Goal: Task Accomplishment & Management: Manage account settings

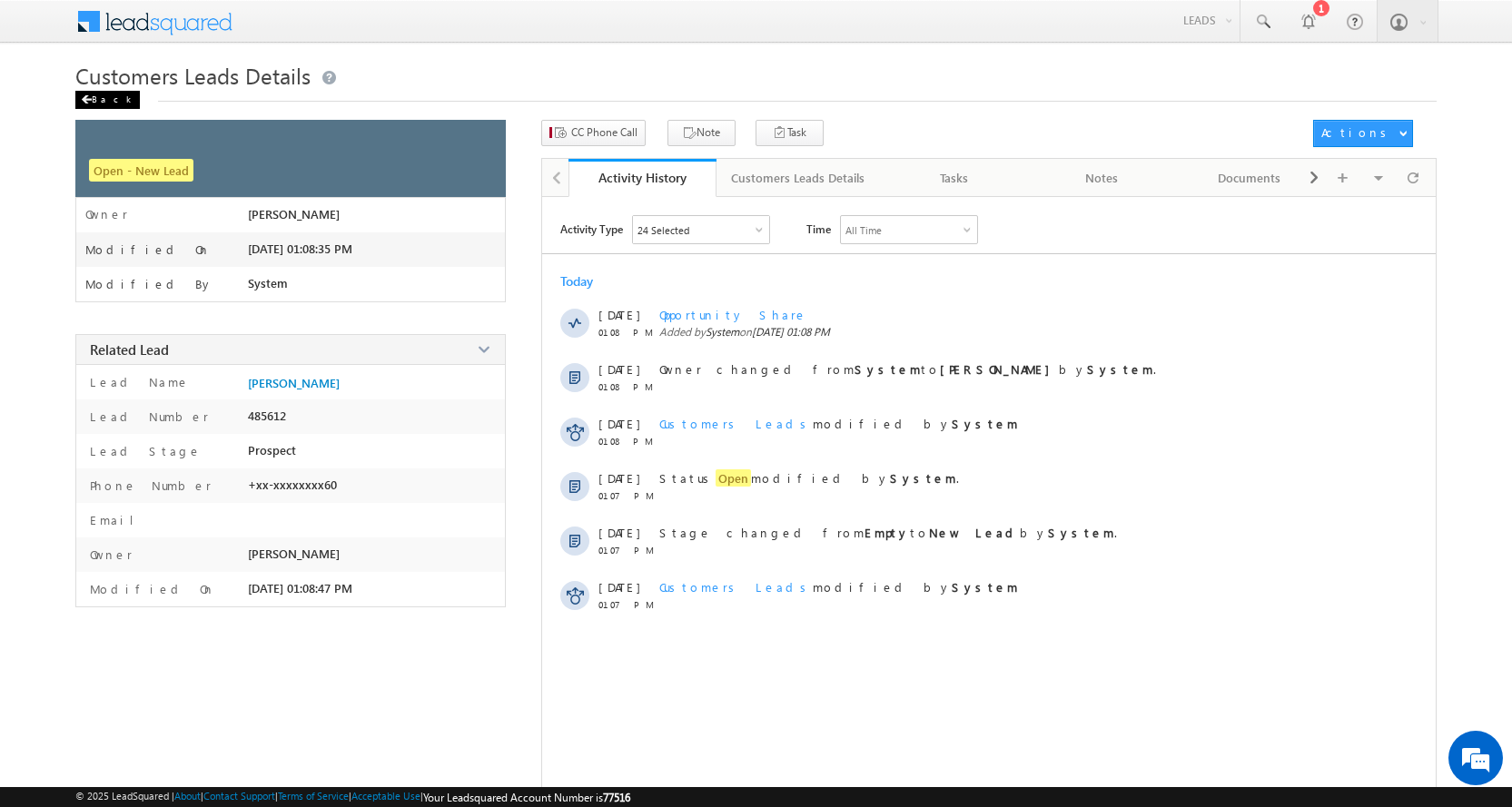
click at [108, 98] on div "Back" at bounding box center [107, 100] width 65 height 18
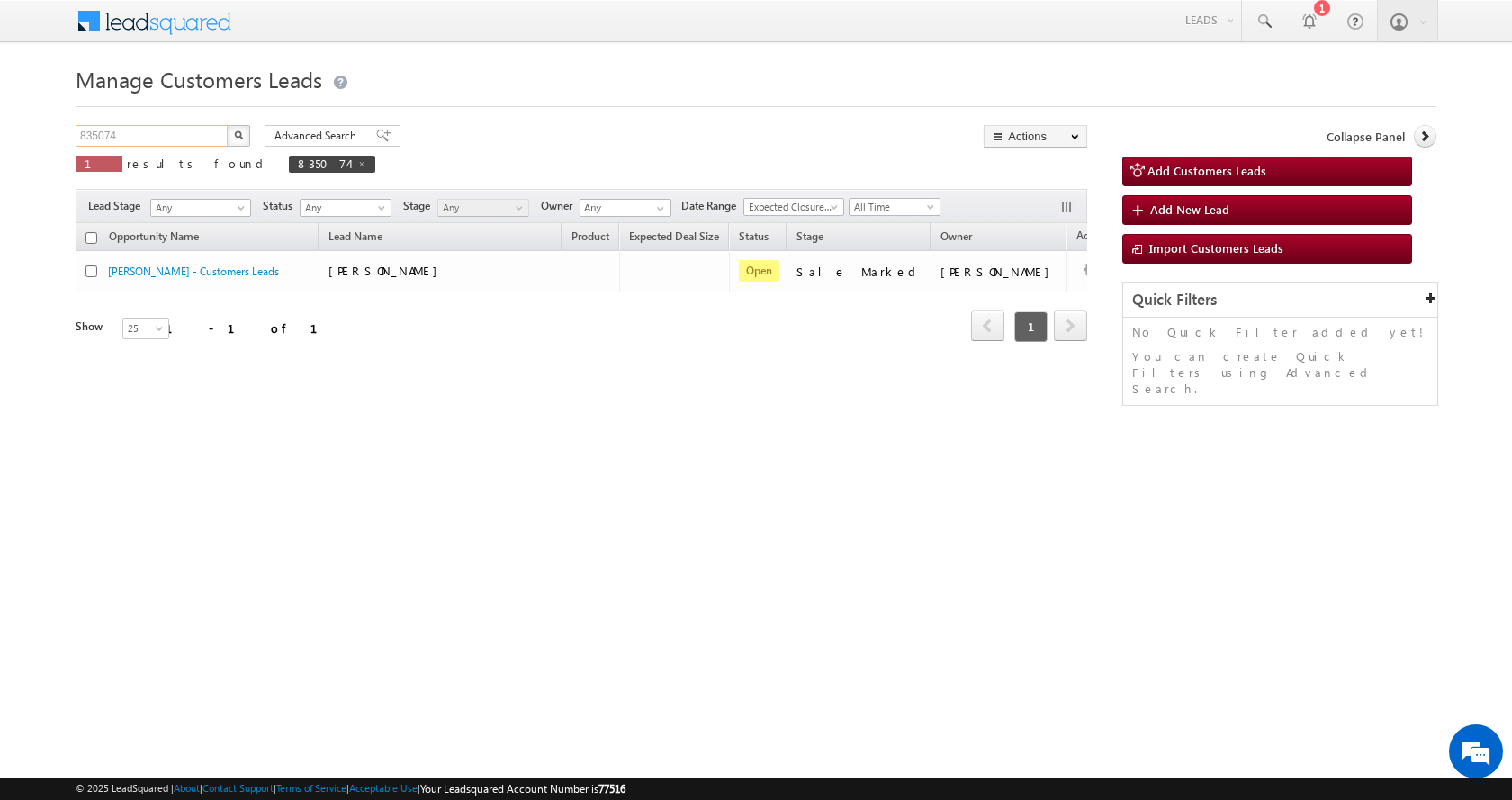
click at [100, 138] on input "835074" at bounding box center [151, 136] width 153 height 22
paste input "4923"
type input "834923"
click at [227, 125] on button "button" at bounding box center [239, 136] width 24 height 22
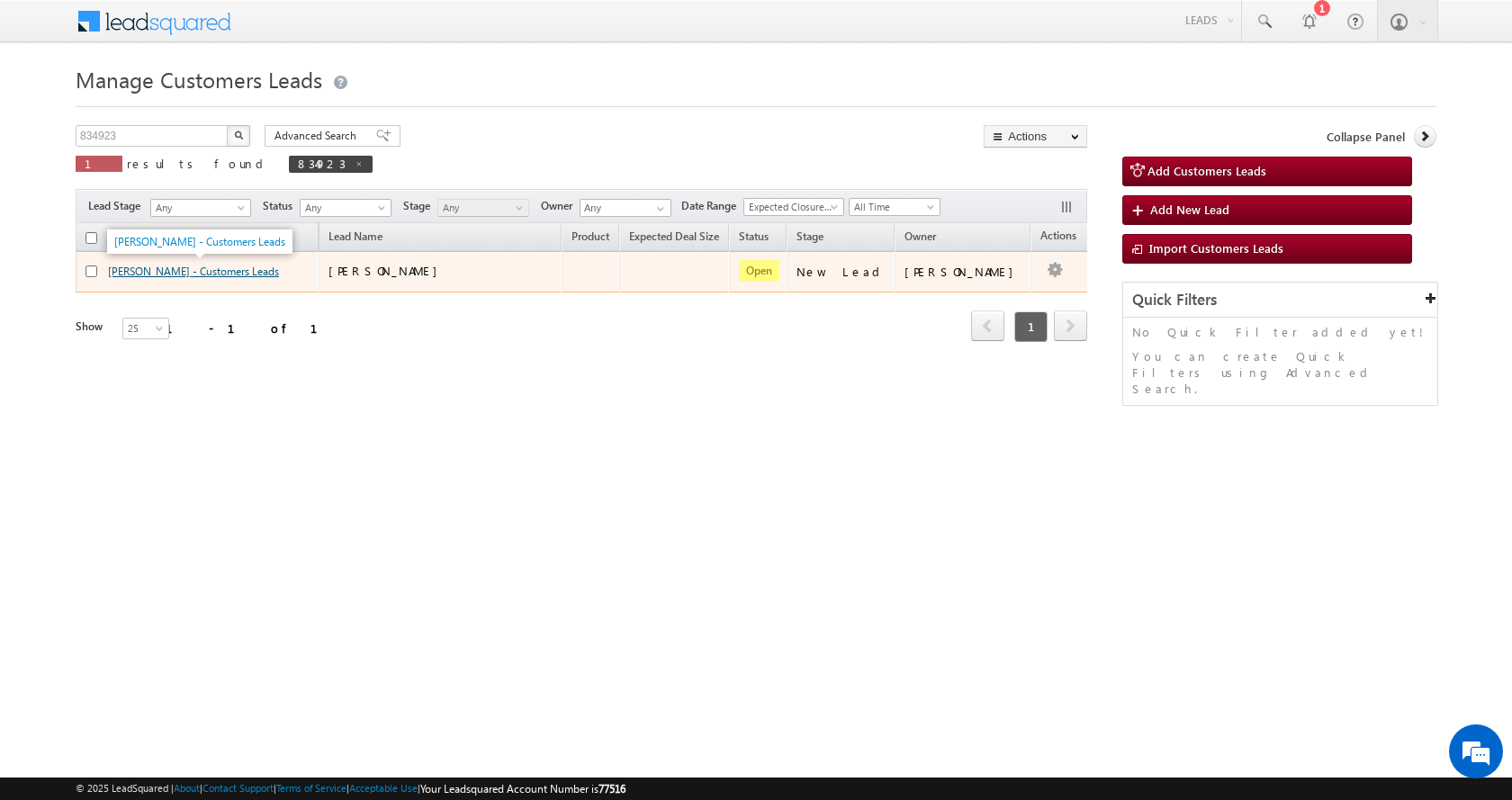
click at [151, 272] on link "[PERSON_NAME] - Customers Leads" at bounding box center [193, 271] width 171 height 14
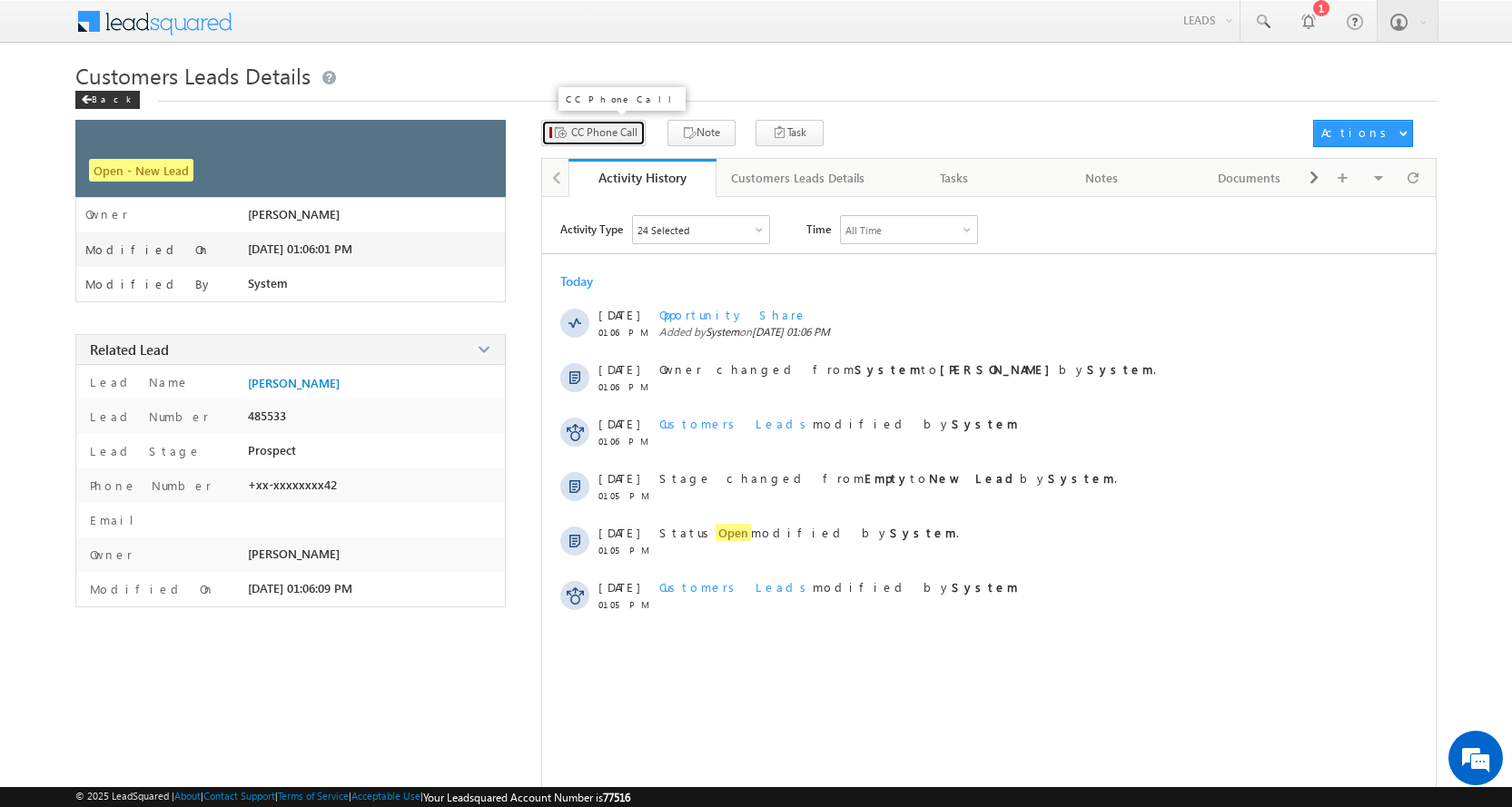
click at [596, 139] on span "CC Phone Call" at bounding box center [605, 132] width 66 height 16
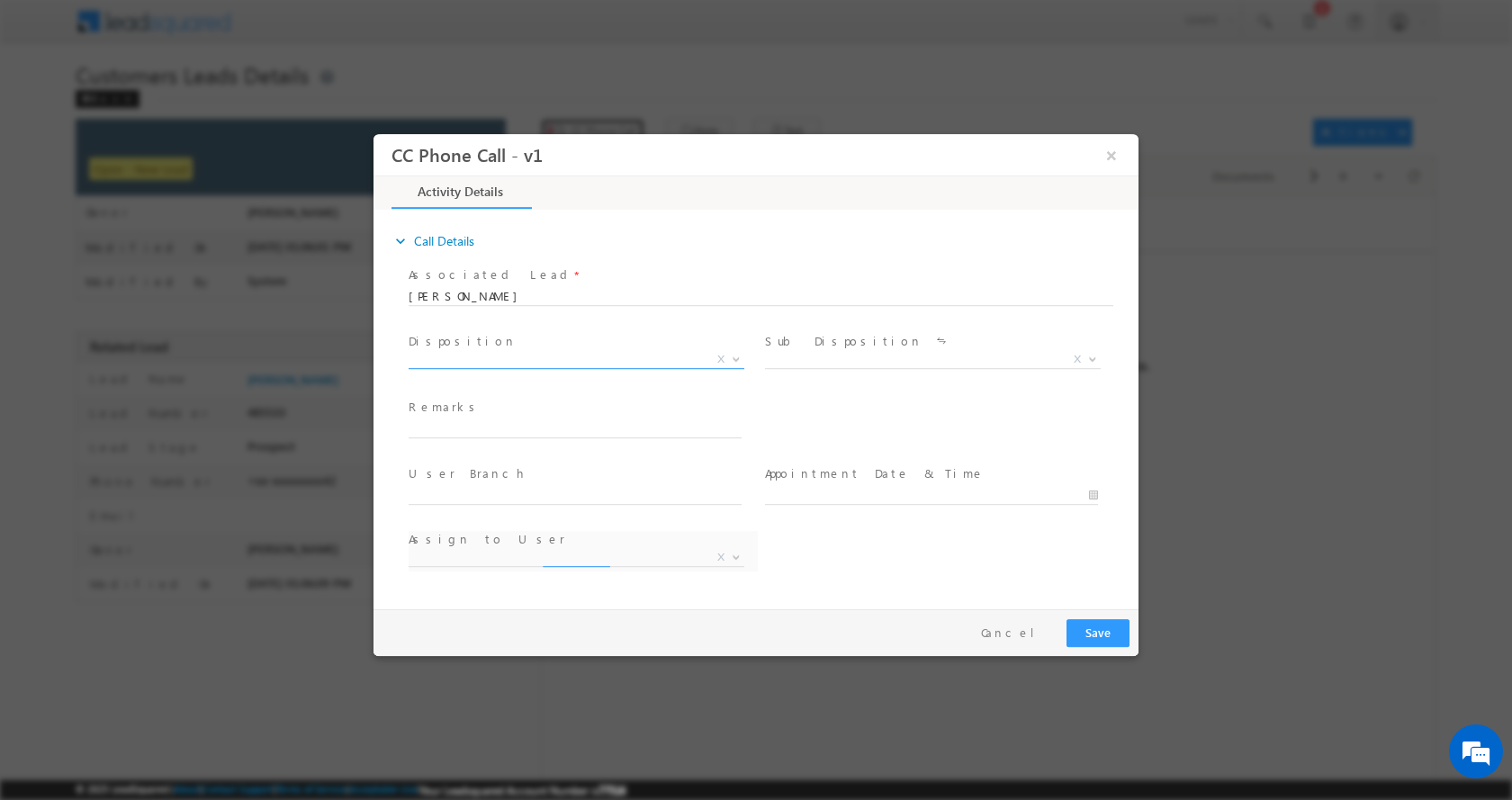
select select "amit.ramavtar@sgrlimited.in"
click at [458, 427] on input "text" at bounding box center [575, 428] width 333 height 18
type input "RANJEET SINGH-9034662542-HOME CONSTRUCTION-LOAN-5 L-PV-40-MOTHER-AGE-55-NAGAR N…"
click at [732, 357] on b at bounding box center [736, 357] width 11 height 6
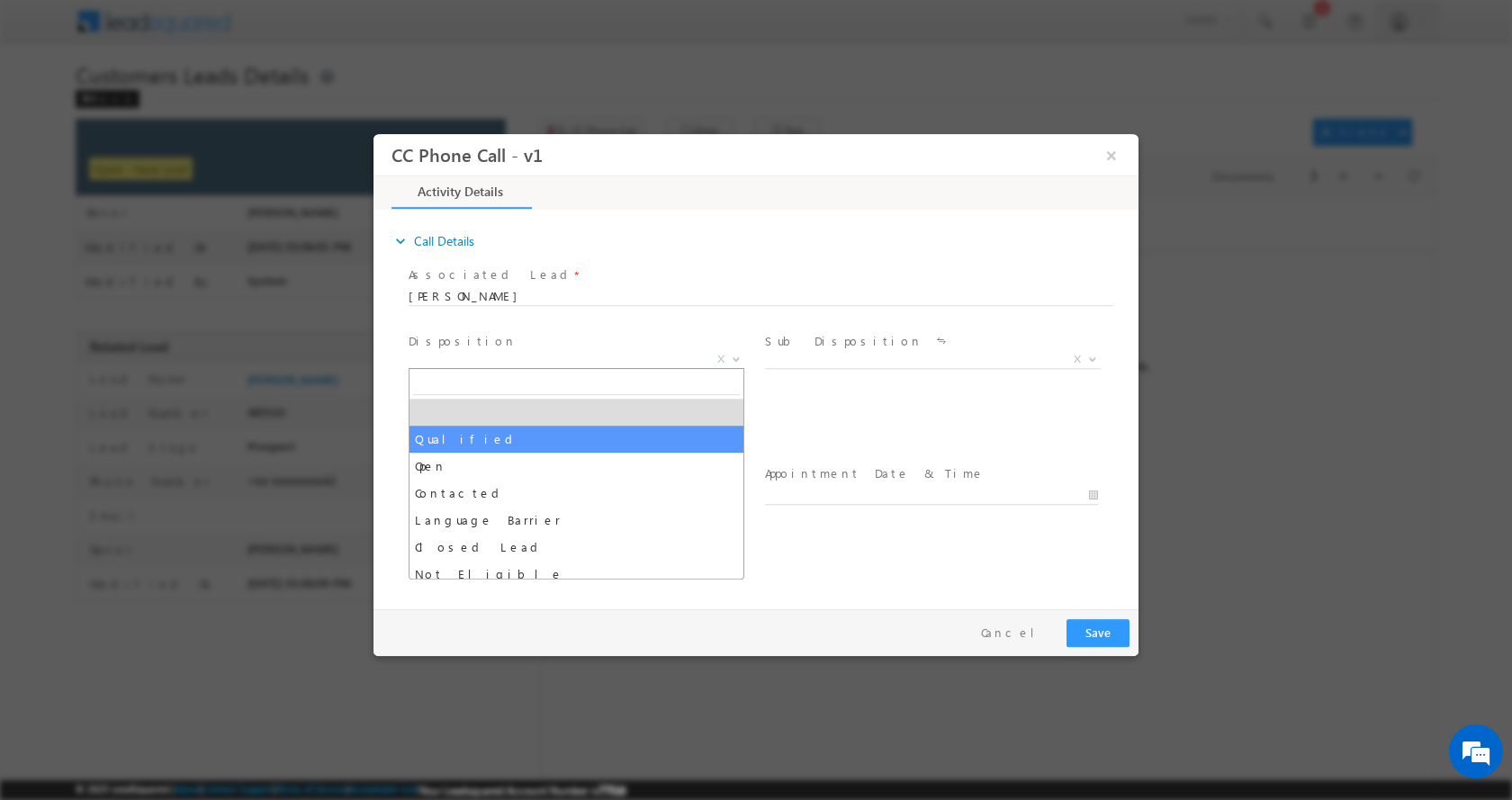
select select "Qualified"
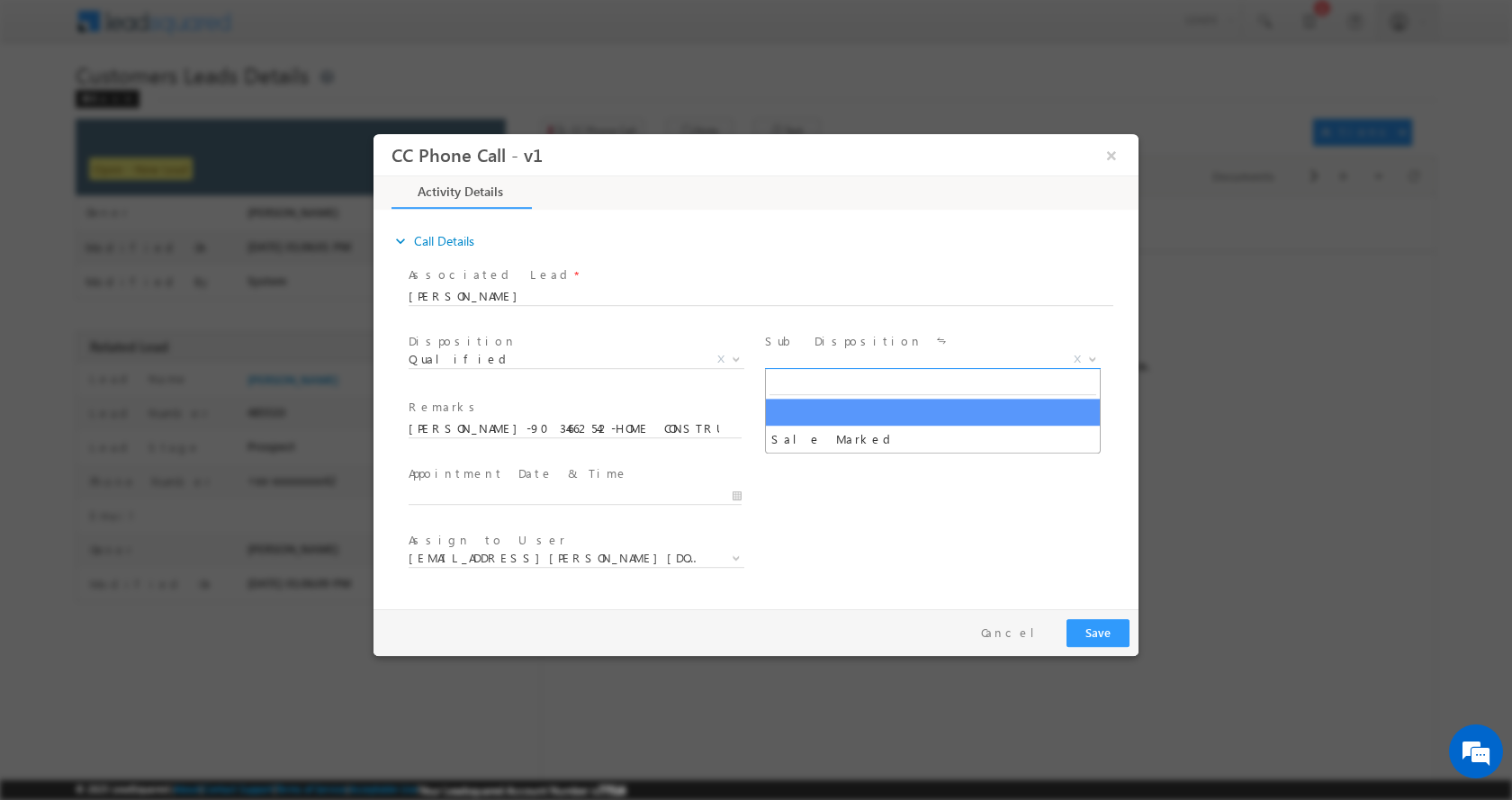
click at [1089, 358] on b at bounding box center [1092, 357] width 11 height 6
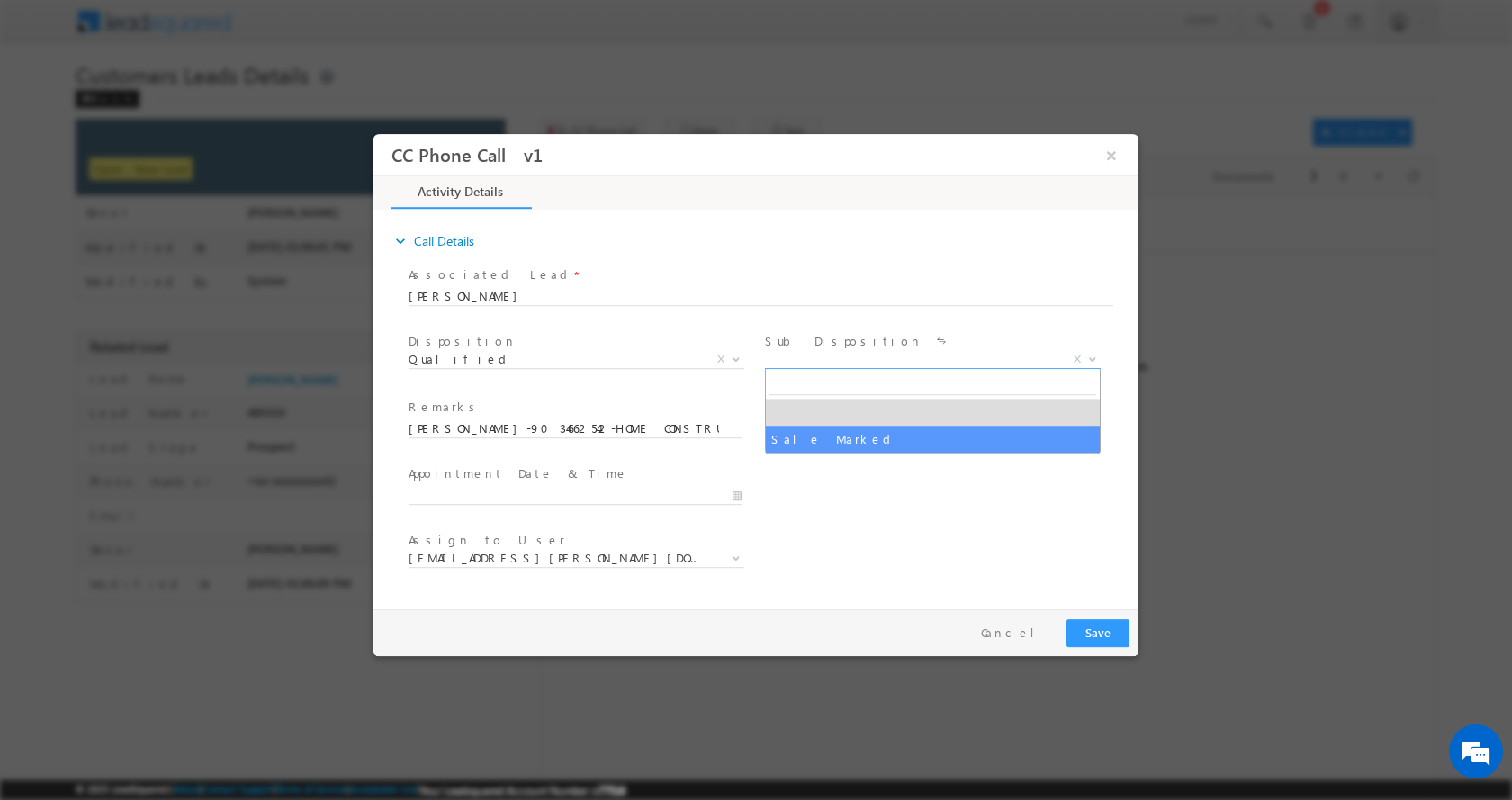
select select "Sale Marked"
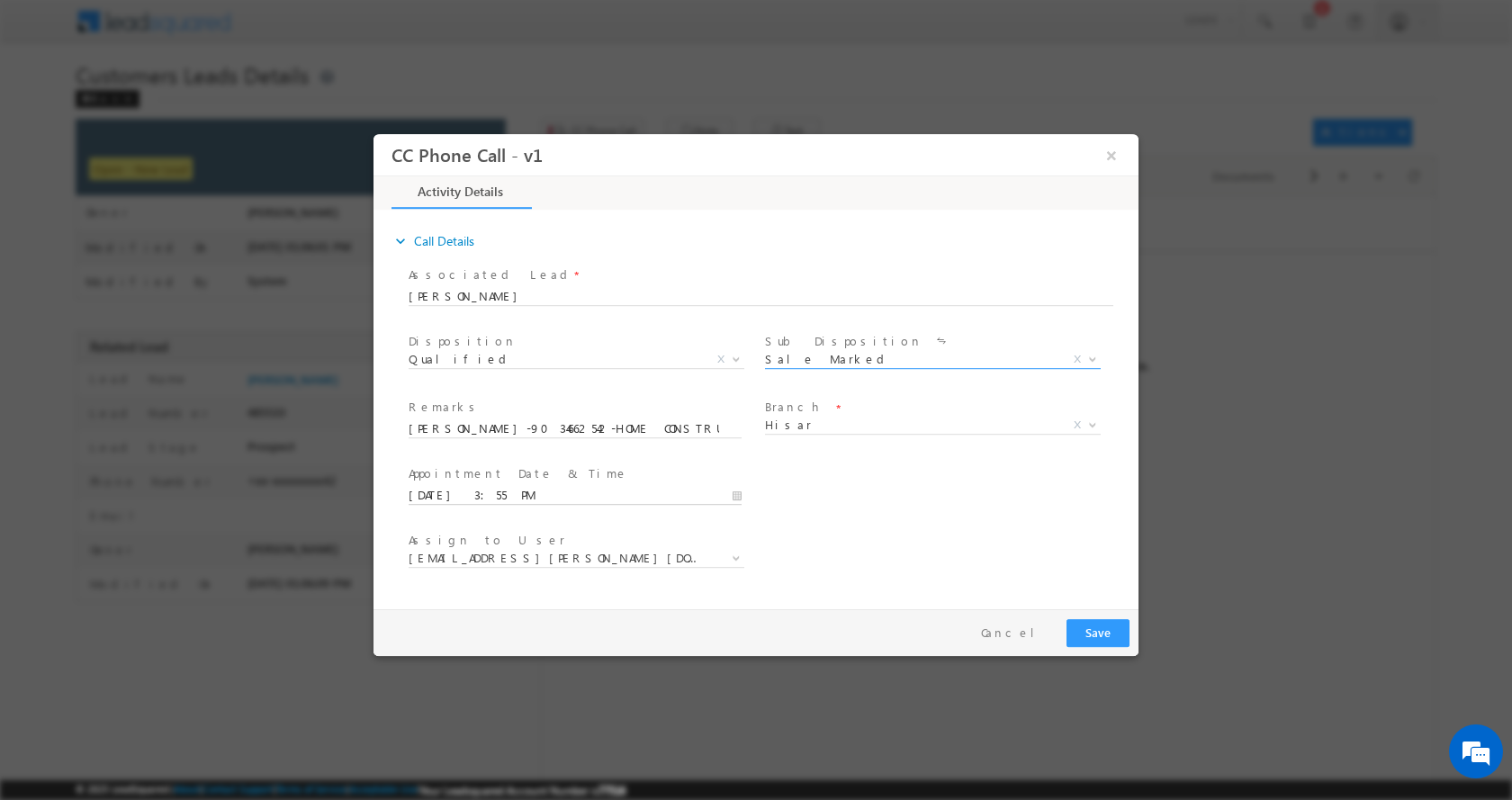
click at [734, 492] on input "09/05/2025 3:55 PM" at bounding box center [575, 495] width 333 height 18
type input "09/06/2025 2:55 PM"
type input "02"
click at [478, 477] on span at bounding box center [476, 478] width 13 height 14
type input "09/06/2025 1:55 PM"
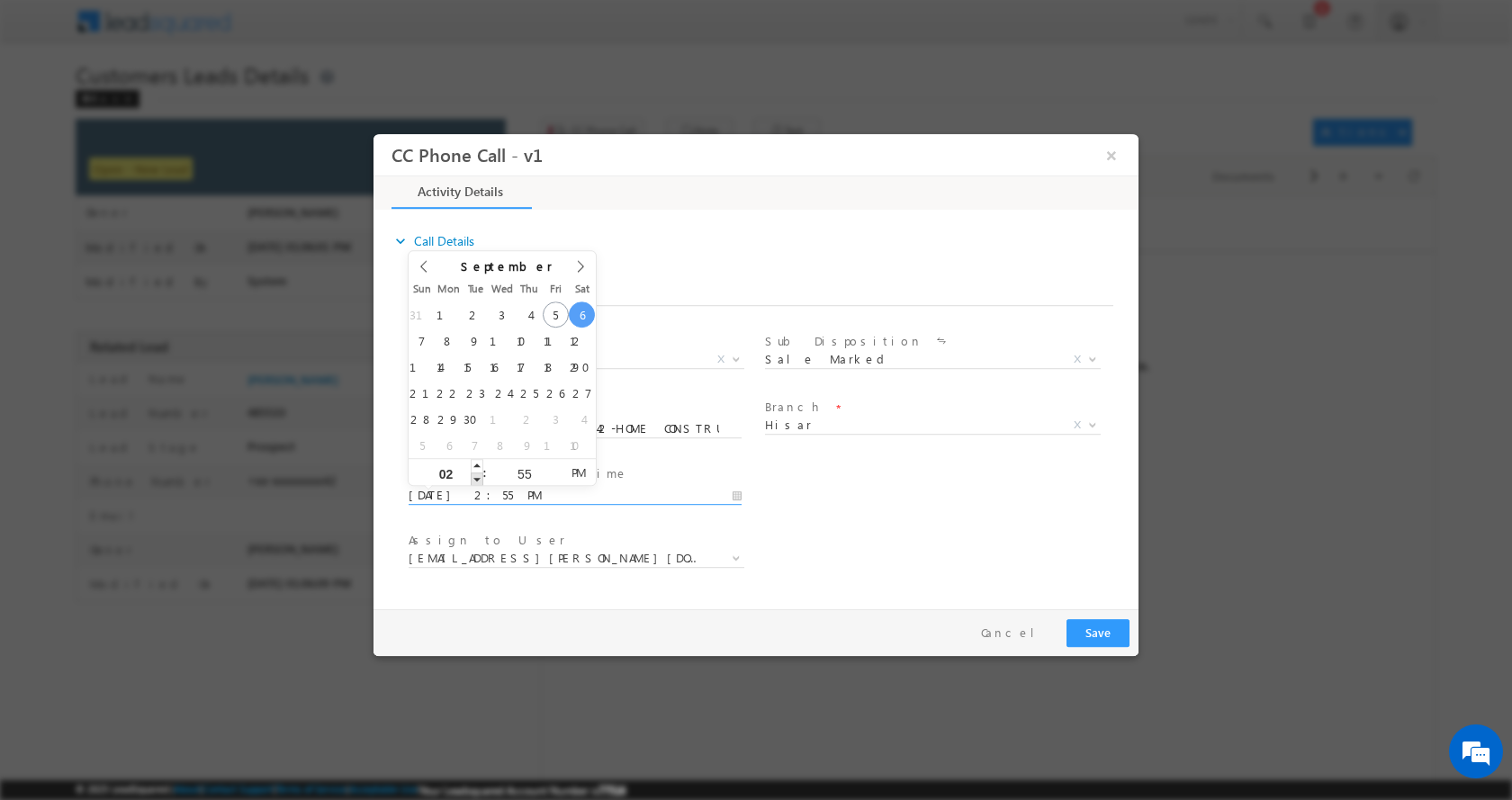
type input "01"
click at [478, 477] on span at bounding box center [476, 478] width 13 height 14
type input "09/06/2025 12:55 PM"
type input "12"
click at [478, 477] on span at bounding box center [476, 478] width 13 height 14
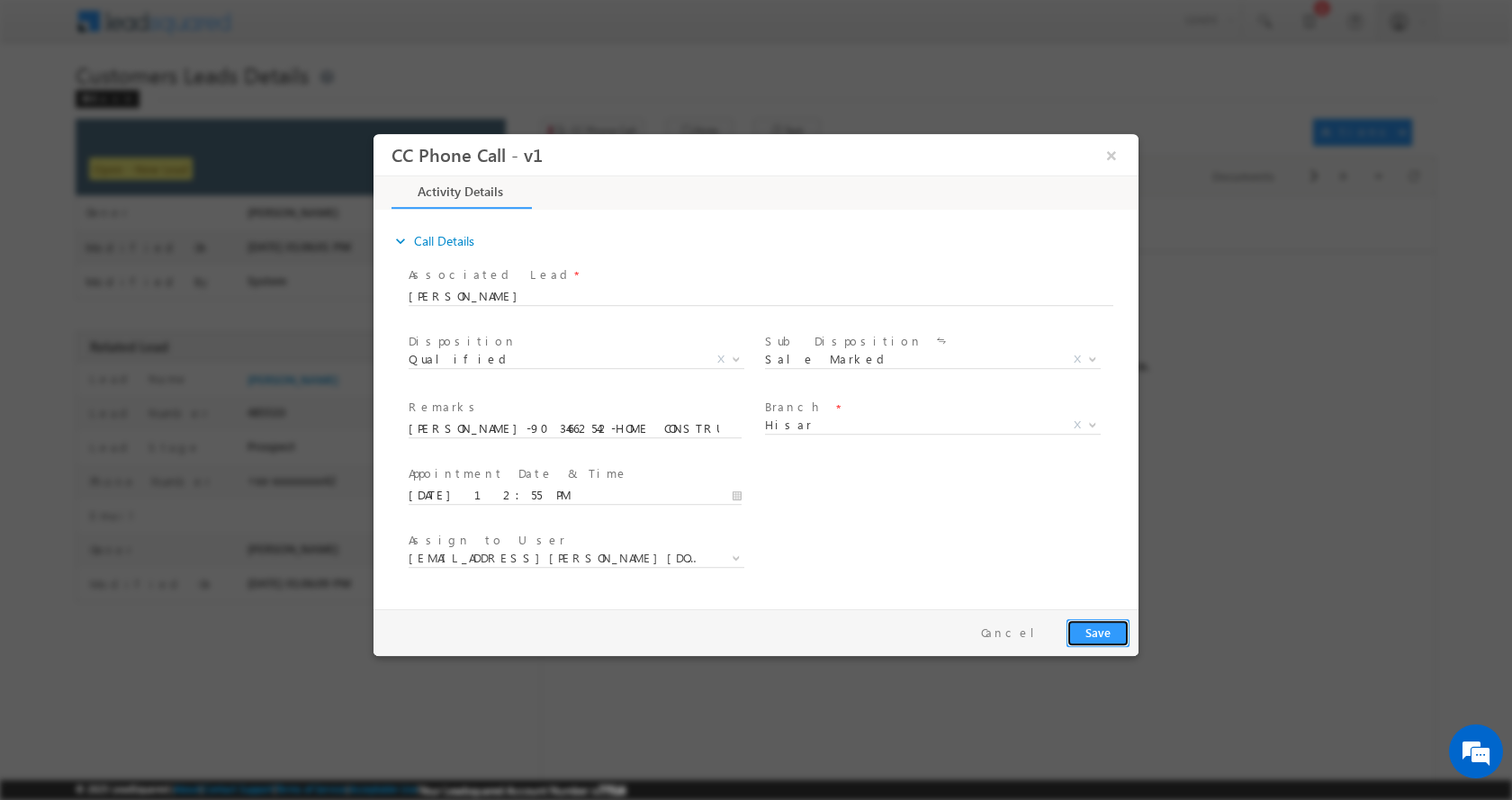
click at [1099, 629] on button "Save" at bounding box center [1098, 632] width 63 height 28
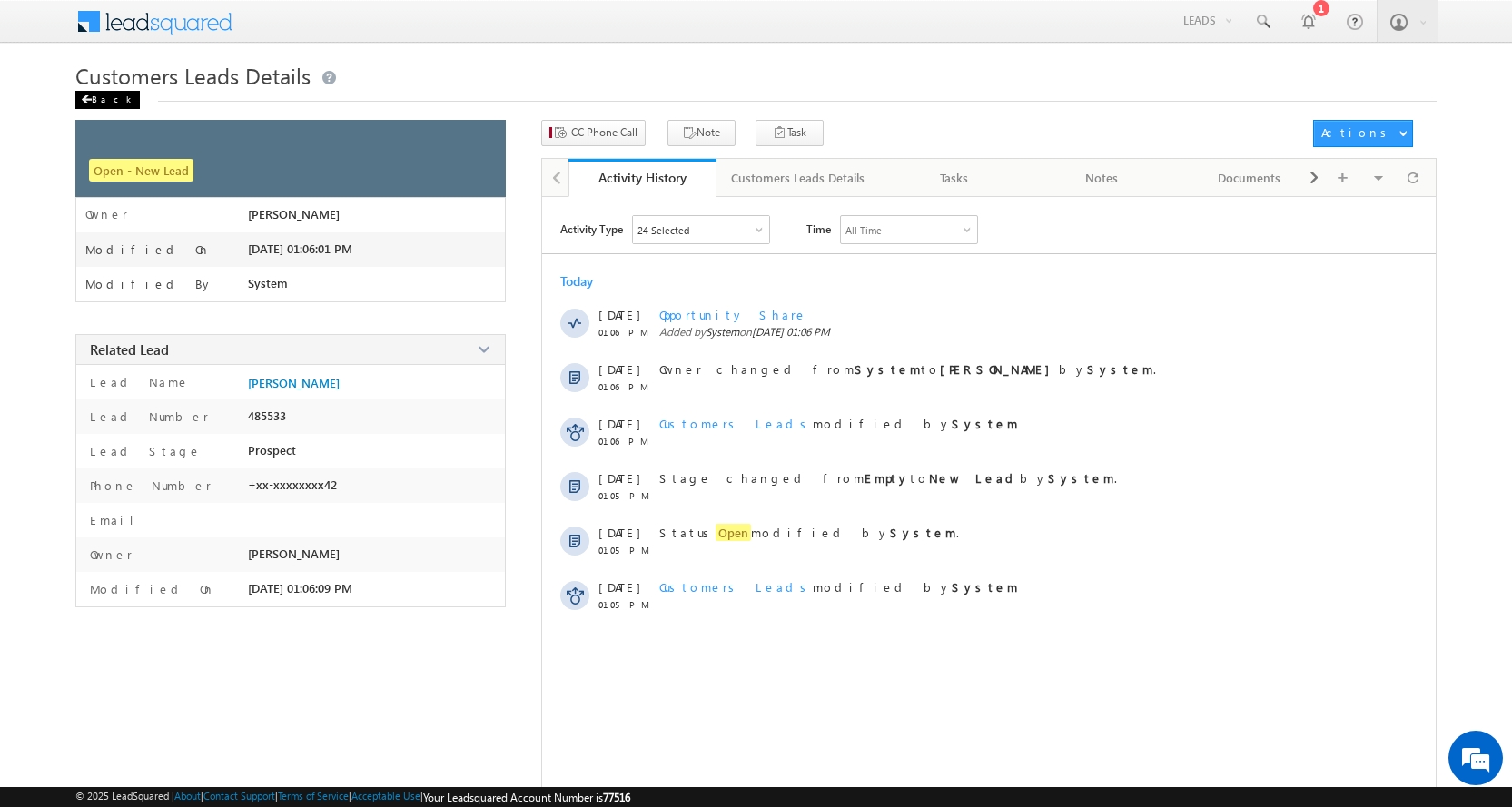
click at [103, 99] on div "Back" at bounding box center [107, 100] width 65 height 18
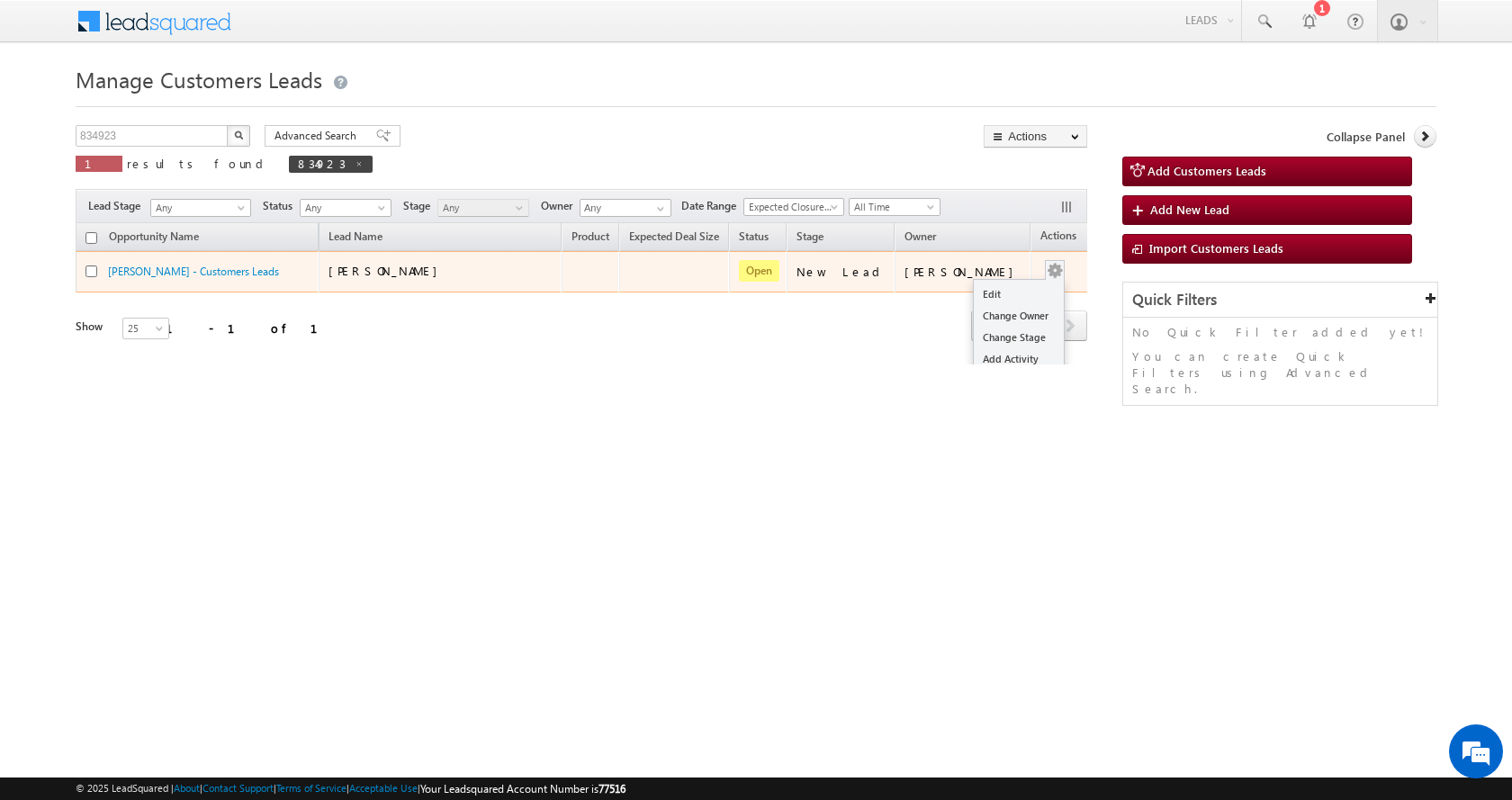
click at [1045, 271] on span at bounding box center [1055, 270] width 20 height 20
click at [977, 300] on link "Edit" at bounding box center [1018, 294] width 90 height 22
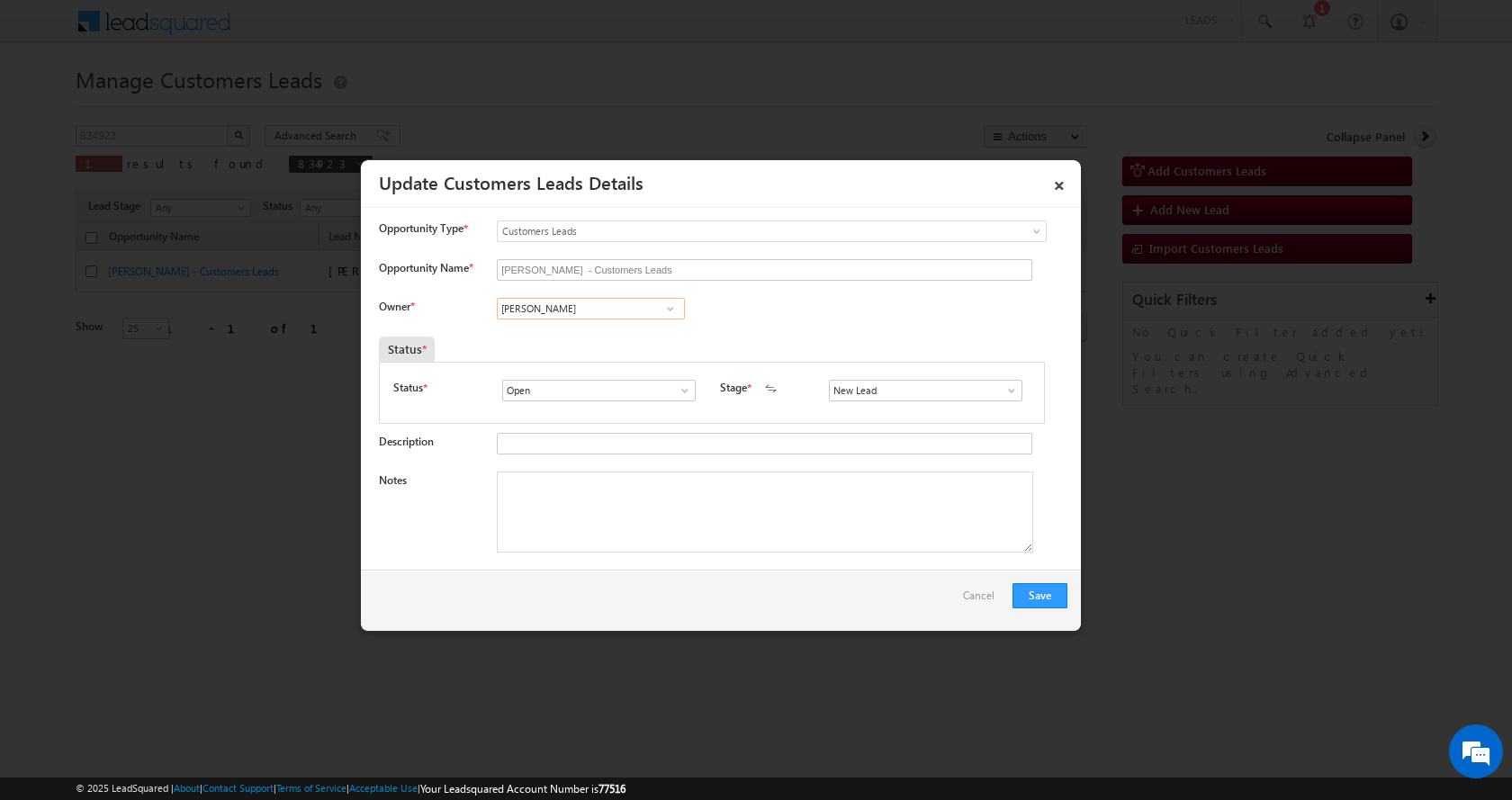
click at [551, 309] on input "[PERSON_NAME]" at bounding box center [591, 309] width 188 height 22
paste input "Salim"
click at [603, 369] on span "salim.singh@sgrlimited.in" at bounding box center [585, 376] width 162 height 14
type input "Salim"
click at [664, 507] on textarea "Notes" at bounding box center [765, 512] width 537 height 81
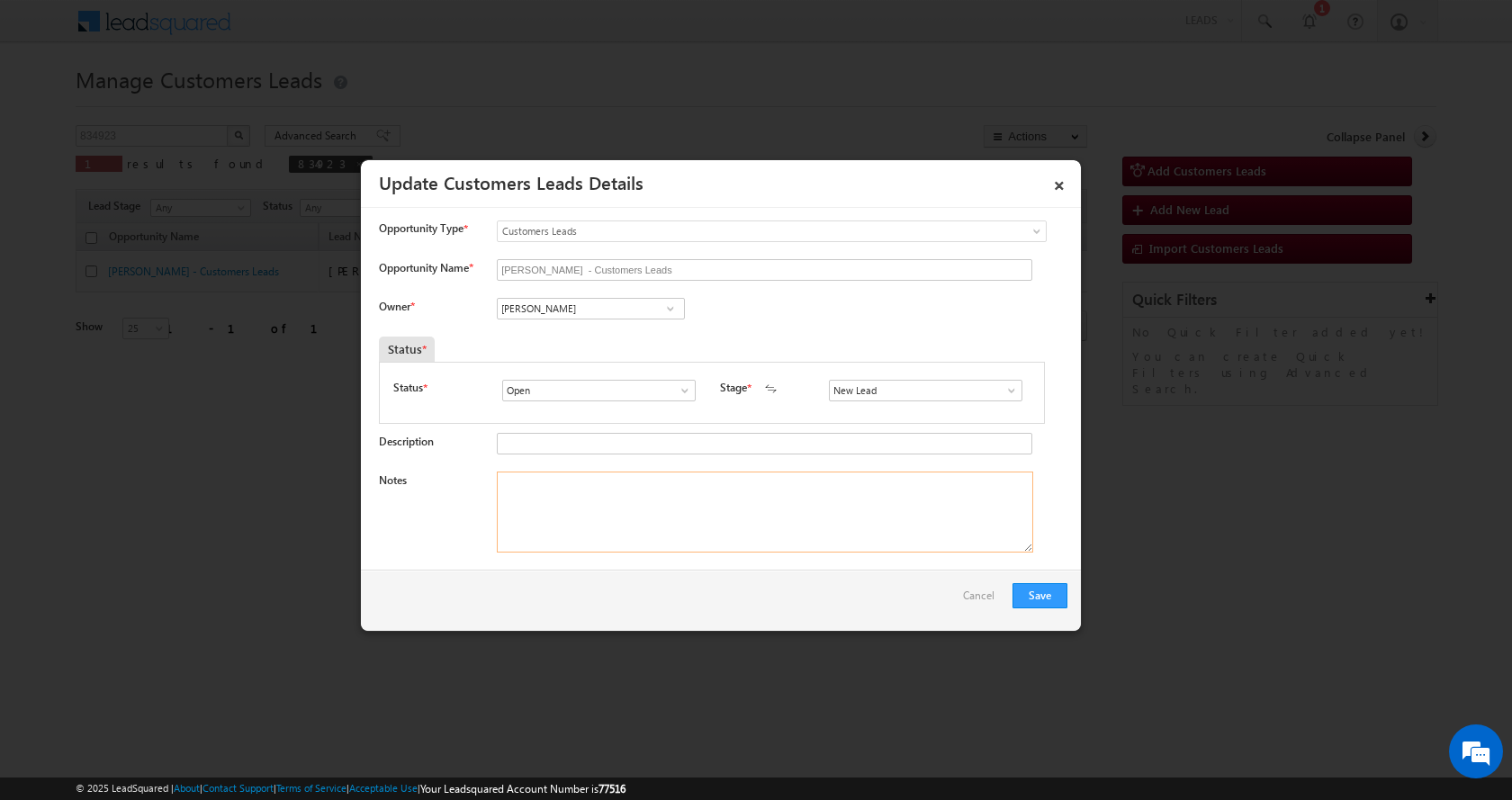
paste textarea "RANJEET SINGH-9034662542- HOME CONSTRUCTION- LOAN-5 L- PV-40-REG-MOTHER-AGE-55-…"
type textarea "RANJEET SINGH-9034662542- HOME CONSTRUCTION- LOAN-5 L- PV-40-REG-MOTHER-AGE-55-…"
click at [1002, 389] on span at bounding box center [1011, 390] width 18 height 15
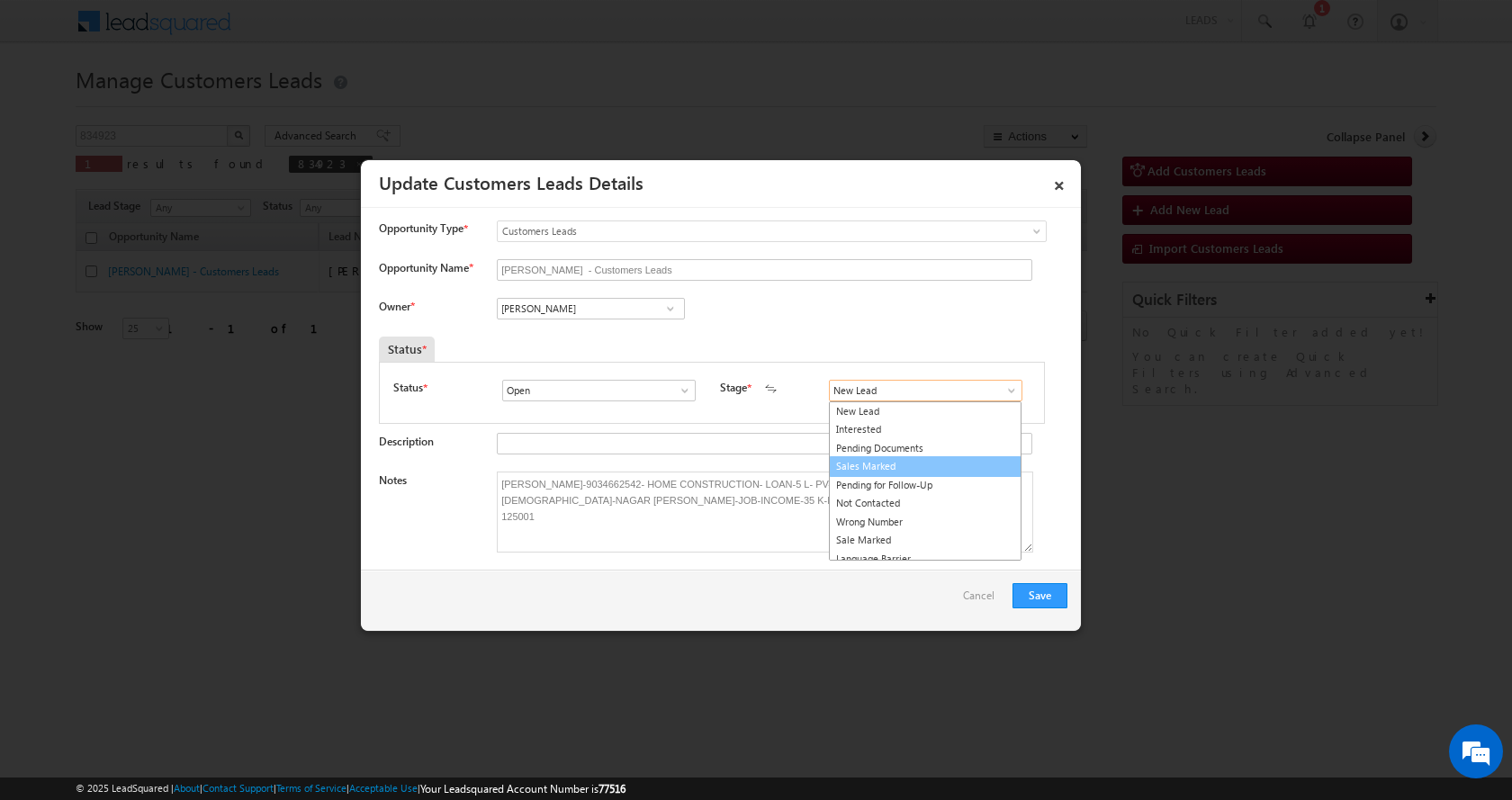
click at [922, 470] on link "Sales Marked" at bounding box center [925, 466] width 192 height 21
type input "Sales Marked"
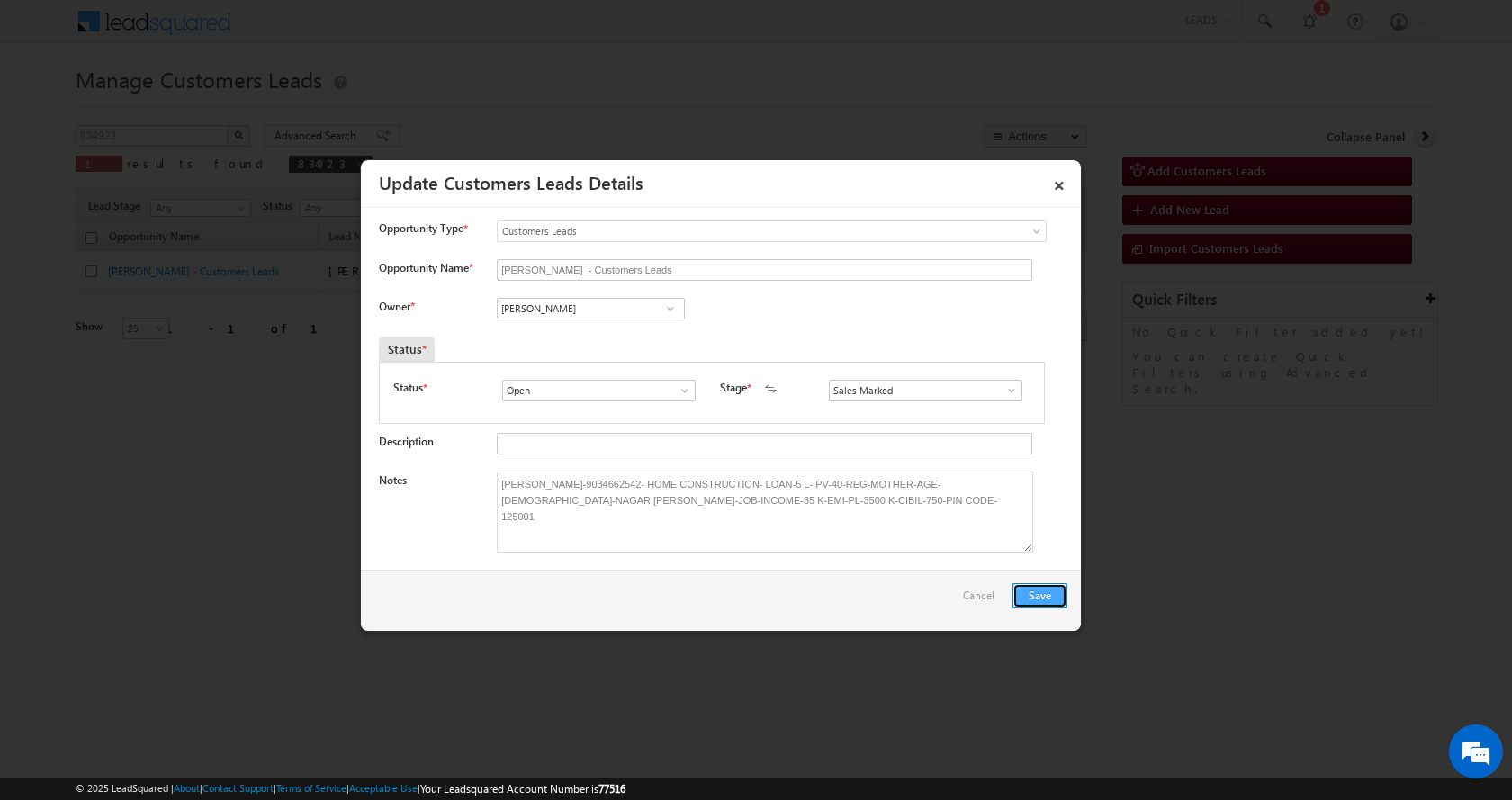
click at [1049, 596] on button "Save" at bounding box center [1039, 595] width 54 height 25
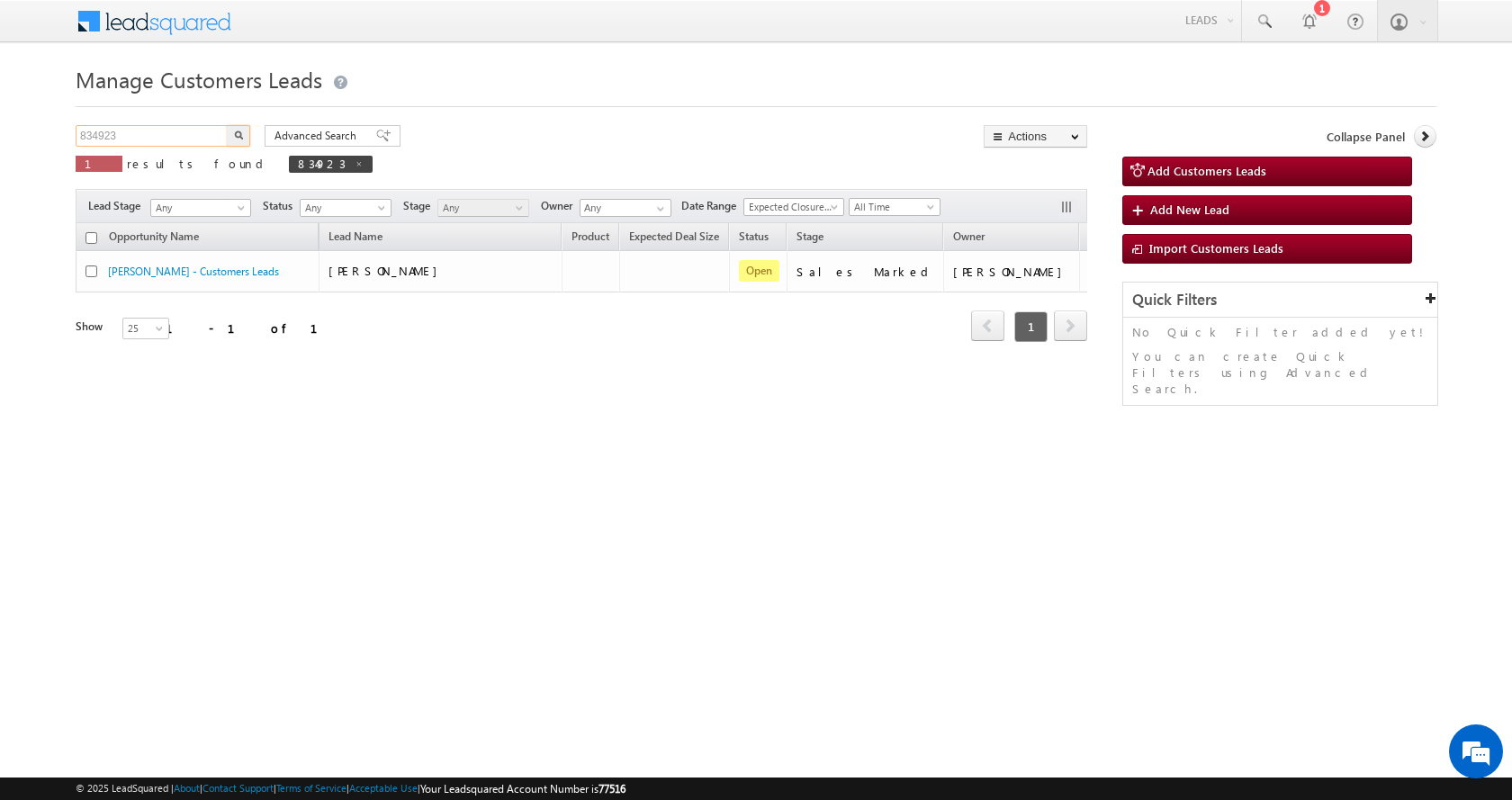
click at [98, 135] on input "834923" at bounding box center [151, 136] width 153 height 22
paste input "5074"
type input "835074"
click at [227, 125] on button "button" at bounding box center [239, 136] width 24 height 22
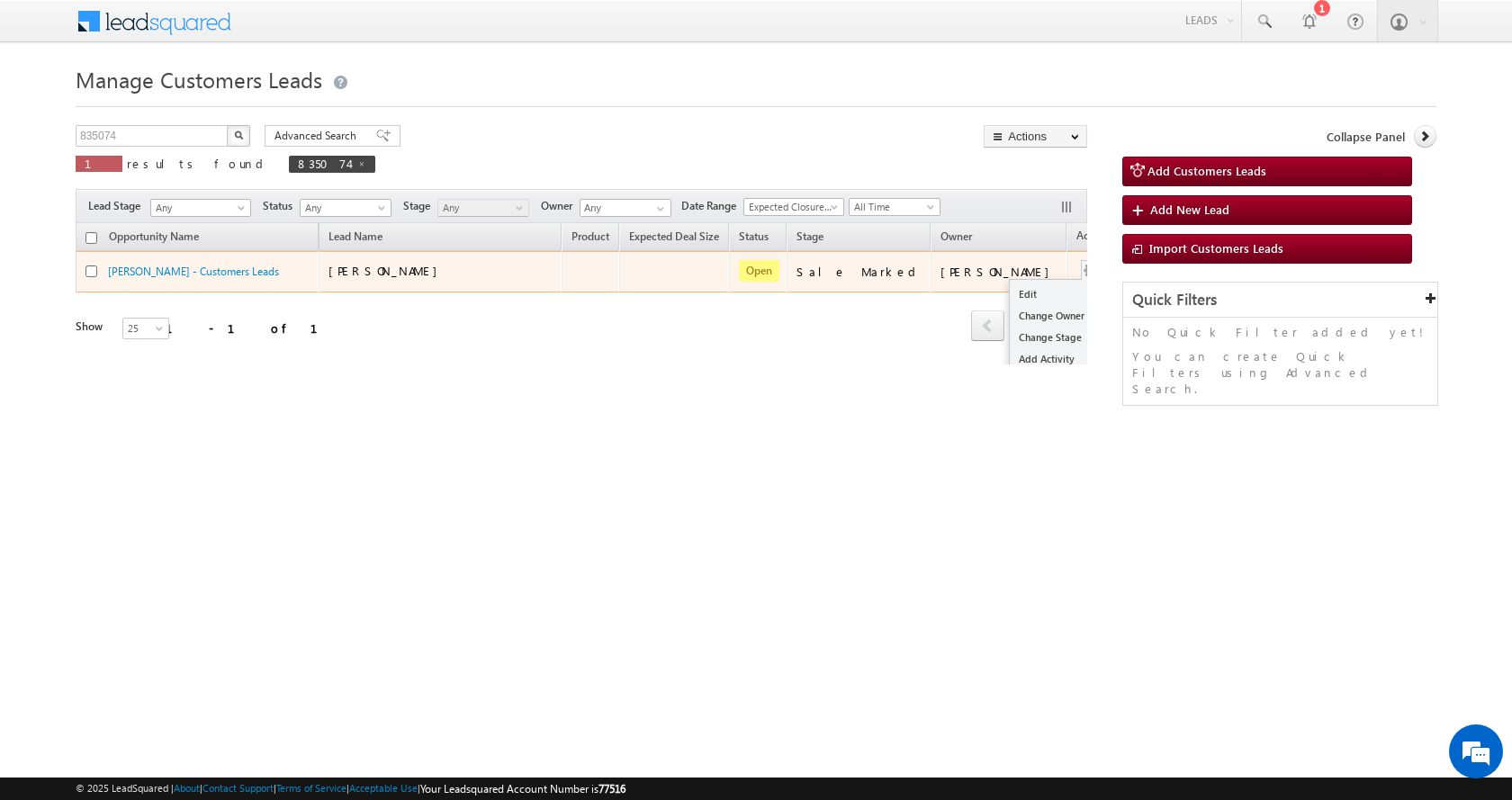
click at [1081, 274] on button "button" at bounding box center [1090, 270] width 18 height 18
click at [1010, 290] on link "Edit" at bounding box center [1055, 294] width 90 height 22
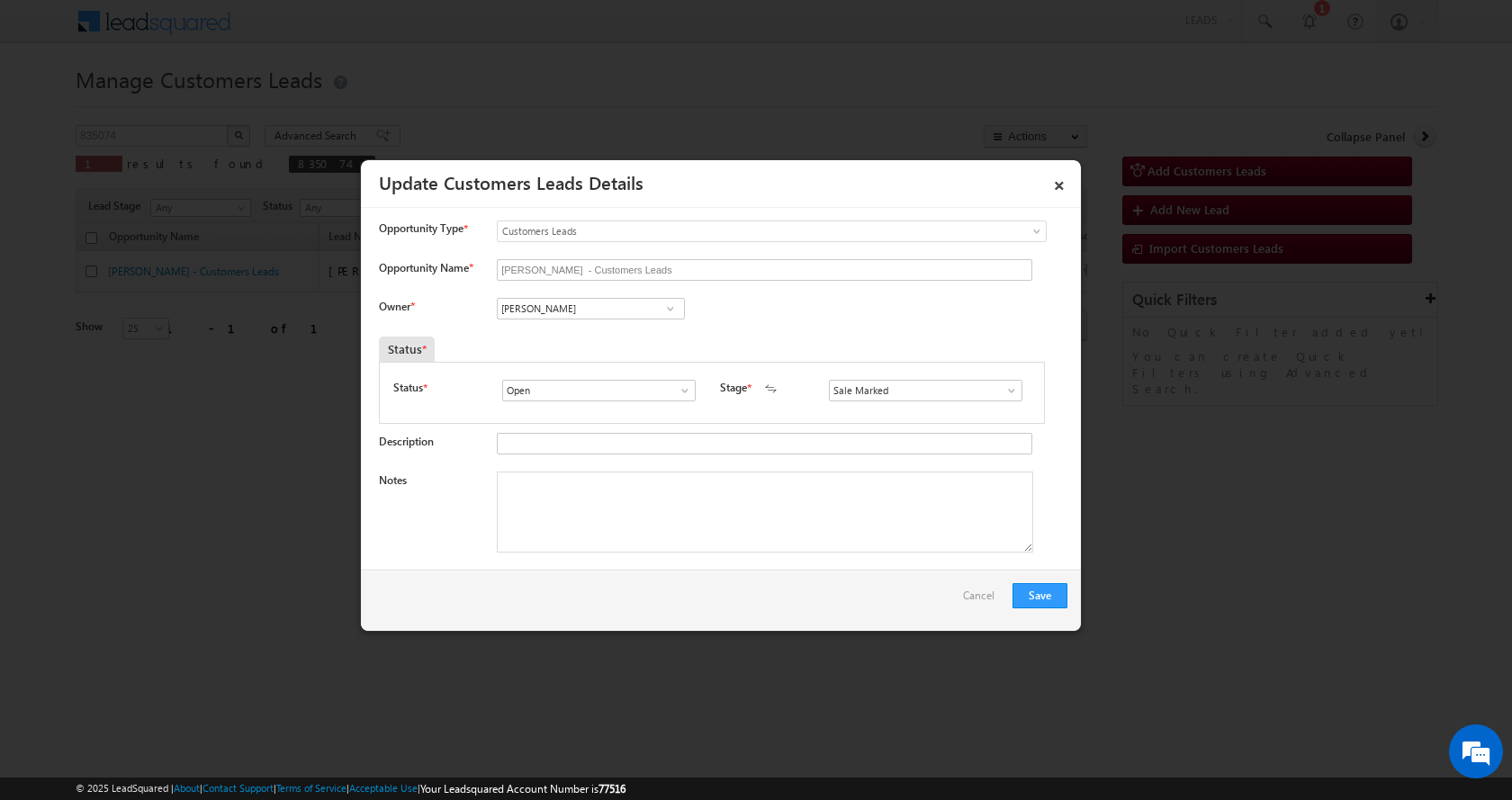
click at [528, 310] on input "[PERSON_NAME]" at bounding box center [591, 309] width 188 height 22
paste input "Praveen Bhati"
click at [595, 340] on span "praveen.bhati@sgrlimited.in" at bounding box center [585, 344] width 162 height 14
type input "Praveen Bhati"
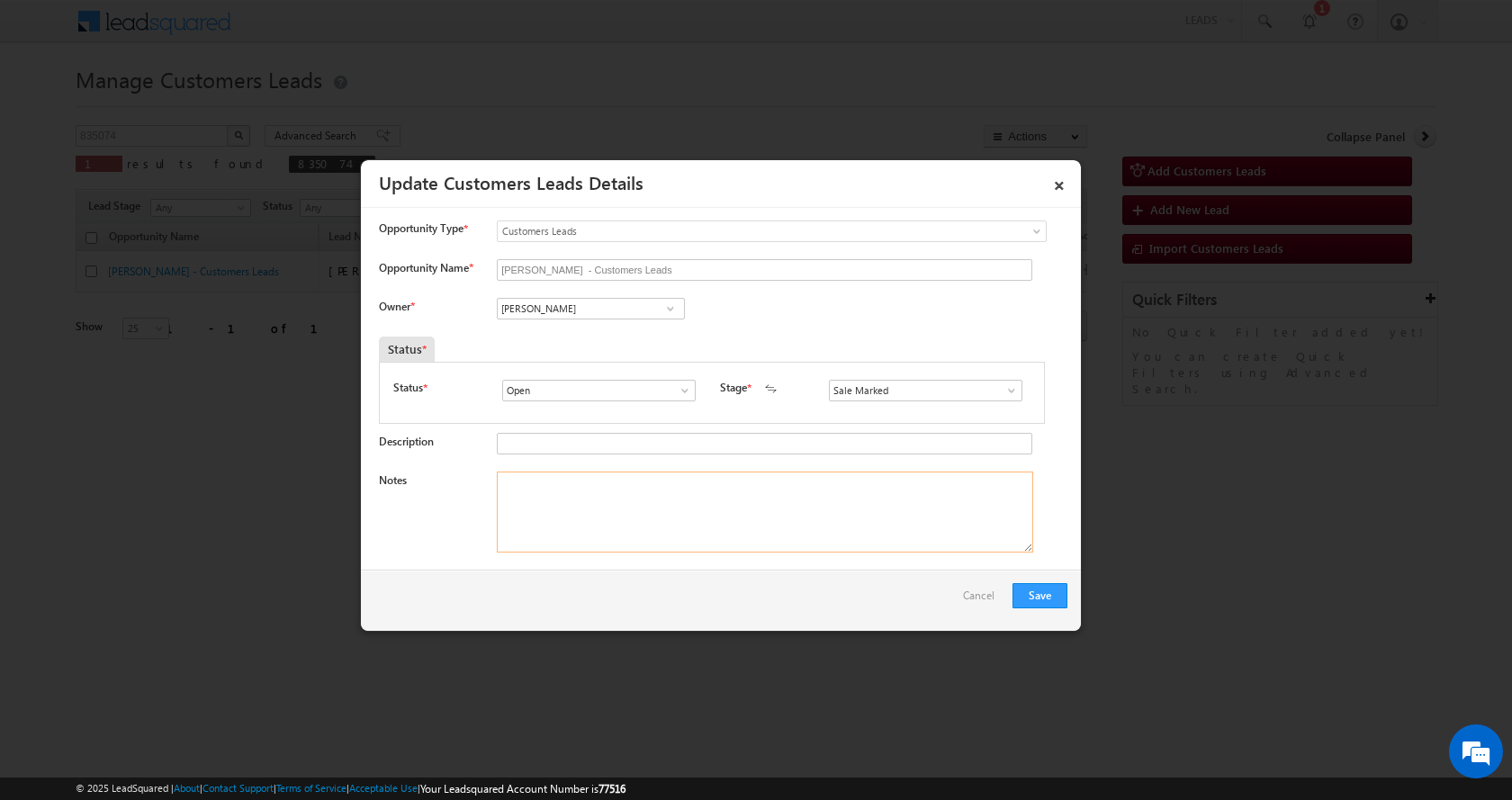
click at [630, 524] on textarea "Notes" at bounding box center [765, 512] width 537 height 81
paste textarea "VISHNU BATRA- 9412549660-RENVOATION-LOAN-5 L-REG-AGE-58-BUSINESS-INCOME-50 K-EM…"
type textarea "VISHNU BATRA- 9412549660-RENVOATION-LOAN-5 L-REG-AGE-58-BUSINESS-INCOME-50 K-EM…"
click at [1028, 598] on button "Save" at bounding box center [1039, 595] width 54 height 25
